Goal: Find specific page/section: Find specific page/section

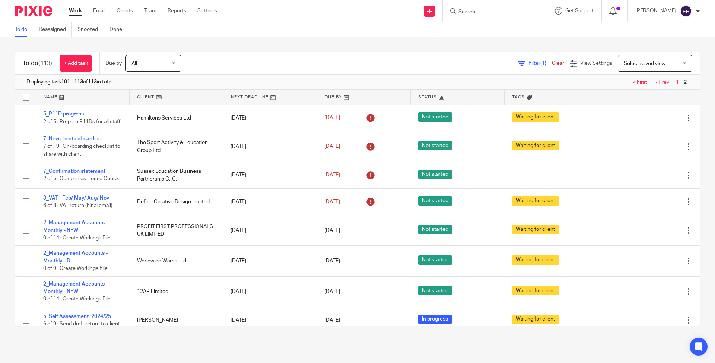
click at [488, 17] on div at bounding box center [495, 11] width 104 height 22
click at [483, 15] on input "Search" at bounding box center [490, 12] width 67 height 7
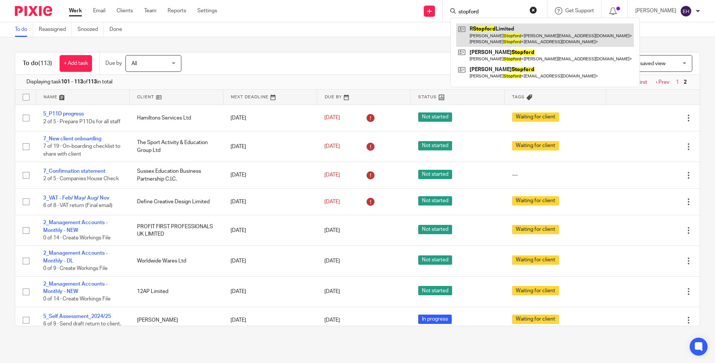
type input "stopford"
click at [486, 29] on link at bounding box center [545, 34] width 178 height 23
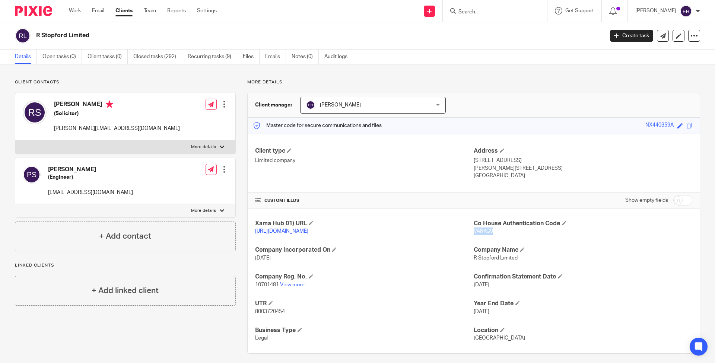
drag, startPoint x: 494, startPoint y: 230, endPoint x: 471, endPoint y: 230, distance: 23.1
click at [473, 230] on p "VARKG9" at bounding box center [582, 230] width 219 height 7
copy span "VARKG9"
drag, startPoint x: 478, startPoint y: 232, endPoint x: 102, endPoint y: 331, distance: 389.0
click at [417, 290] on div "Xama Hub 01) URL https://platform.xamatech.com/portal/crm/clients/d328a500-4f8e…" at bounding box center [474, 280] width 452 height 145
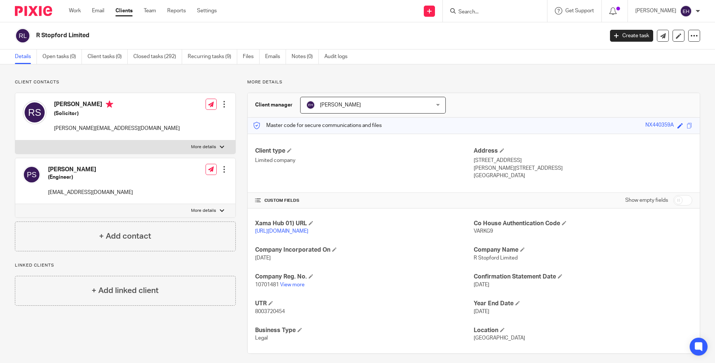
click at [393, 271] on div "Xama Hub 01) URL https://platform.xamatech.com/portal/crm/clients/d328a500-4f8e…" at bounding box center [474, 280] width 452 height 145
click at [76, 11] on link "Work" at bounding box center [75, 10] width 12 height 7
